Goal: Transaction & Acquisition: Purchase product/service

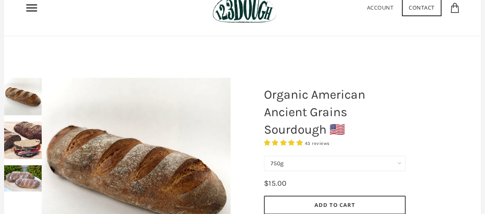
scroll to position [42, 0]
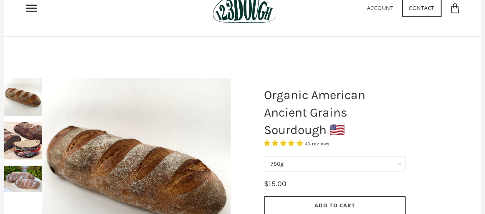
click at [33, 150] on div at bounding box center [136, 173] width 231 height 231
click at [29, 183] on div at bounding box center [136, 173] width 231 height 231
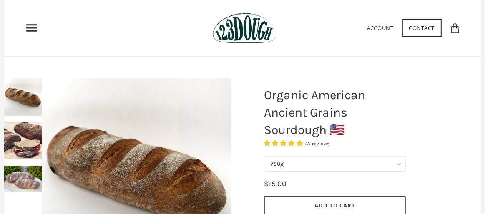
scroll to position [0, 0]
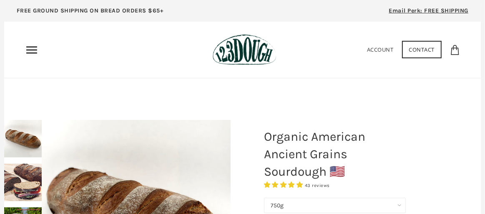
click at [32, 50] on use "Primary" at bounding box center [31, 49] width 11 height 7
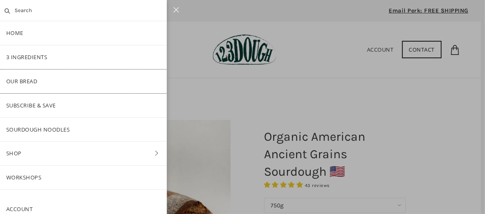
click at [30, 81] on link "Our Bread" at bounding box center [83, 82] width 167 height 24
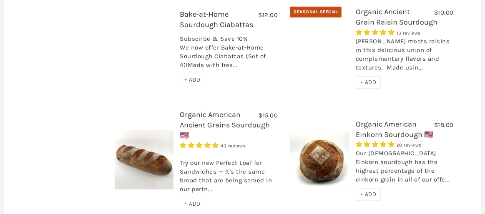
scroll to position [375, 0]
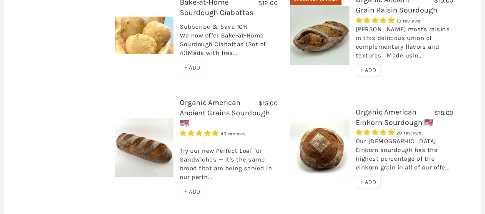
click at [362, 108] on link "Organic American Einkorn Sourdough 🇺🇸" at bounding box center [395, 118] width 78 height 20
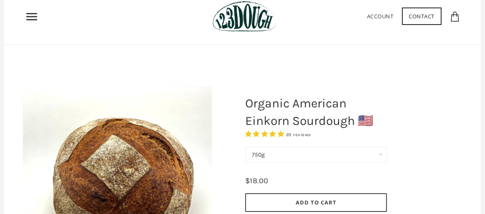
scroll to position [83, 0]
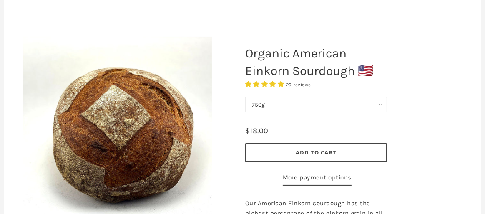
click at [300, 85] on span "20 reviews" at bounding box center [298, 84] width 25 height 5
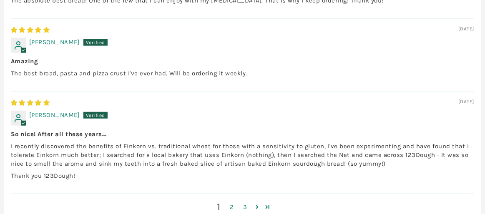
scroll to position [808, 0]
